Goal: Task Accomplishment & Management: Manage account settings

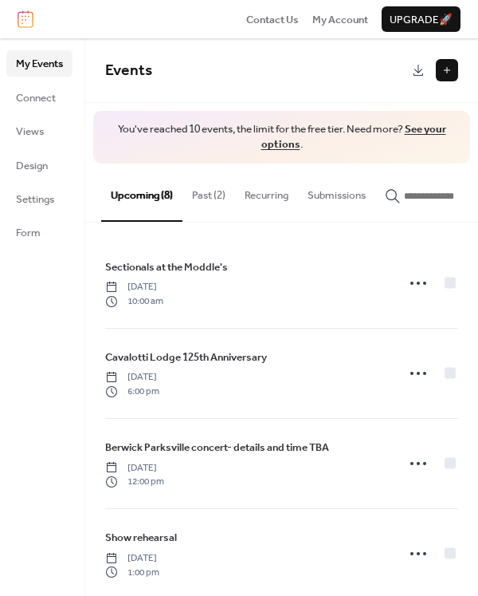
click at [207, 190] on button "Past (2)" at bounding box center [209, 191] width 53 height 56
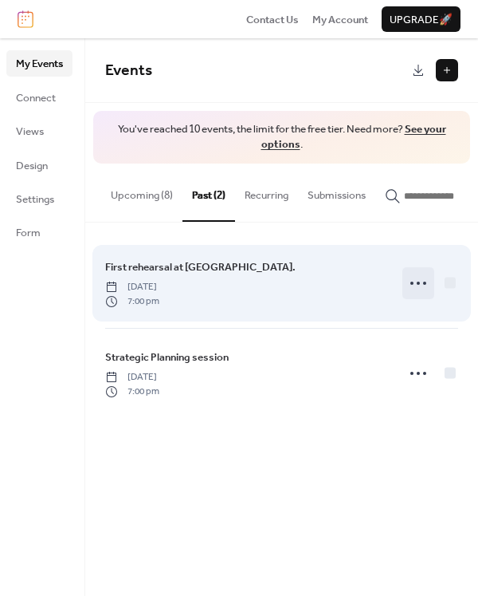
click at [413, 285] on circle at bounding box center [412, 282] width 3 height 3
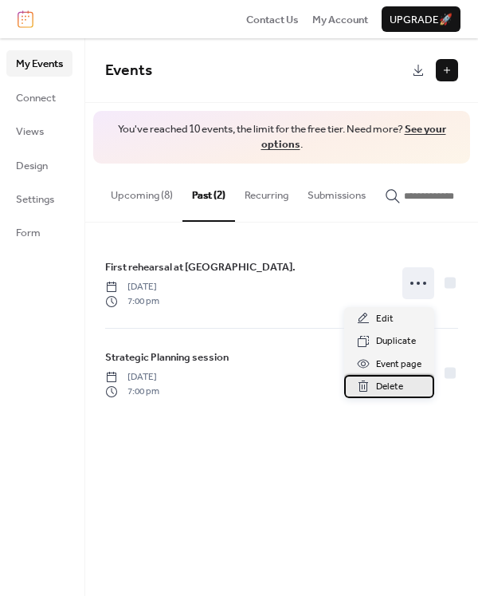
click at [401, 391] on span "Delete" at bounding box center [389, 387] width 27 height 16
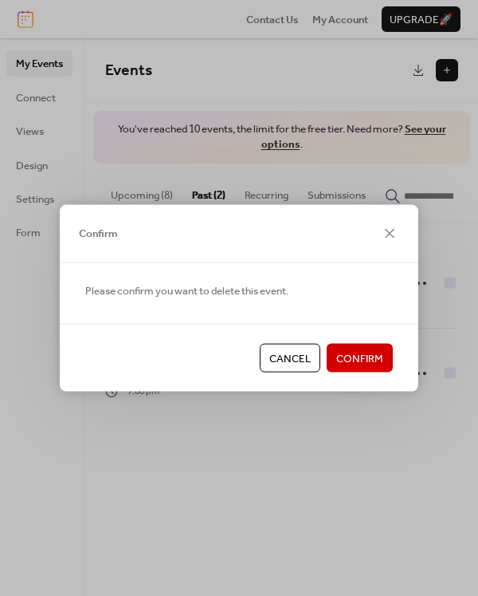
click at [367, 353] on span "Confirm" at bounding box center [359, 359] width 47 height 16
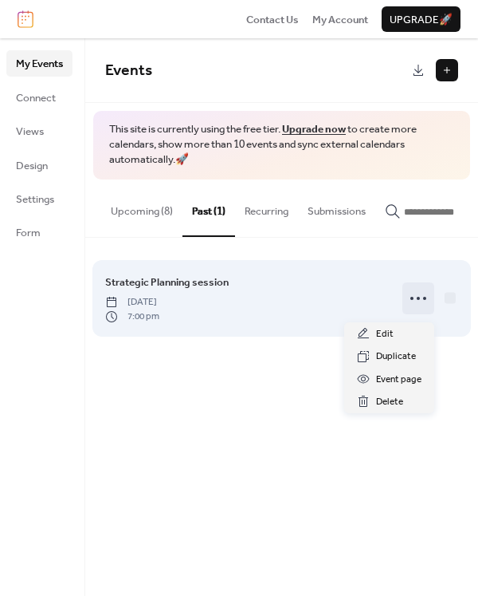
click at [415, 305] on icon at bounding box center [419, 298] width 26 height 26
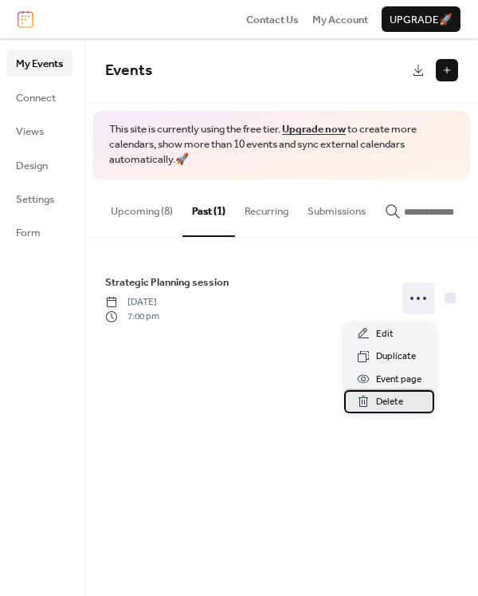
click at [385, 398] on span "Delete" at bounding box center [389, 402] width 27 height 16
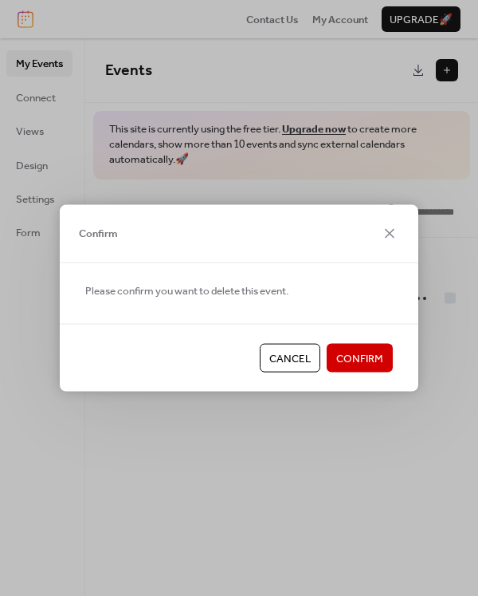
click at [373, 352] on span "Confirm" at bounding box center [359, 359] width 47 height 16
